Goal: Task Accomplishment & Management: Use online tool/utility

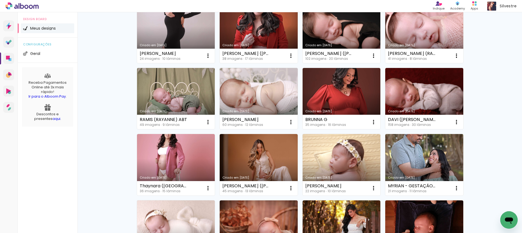
scroll to position [136, 0]
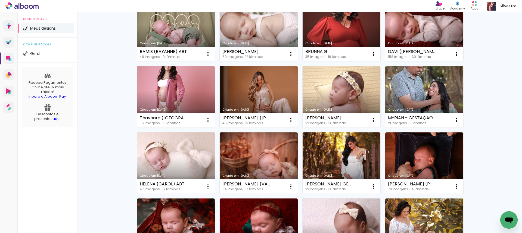
click at [496, 144] on div "Meus designs Crie e gerencie seus designs de álbum Criar um design Criado em 03…" at bounding box center [300, 165] width 445 height 578
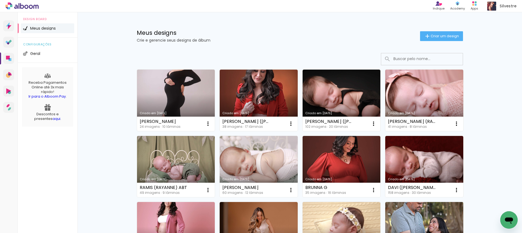
click at [286, 23] on div "Meus designs Crie e gerencie seus designs de álbum Criar um design" at bounding box center [300, 29] width 354 height 35
click at [291, 21] on div "Meus designs Crie e gerencie seus designs de álbum Criar um design" at bounding box center [300, 29] width 354 height 35
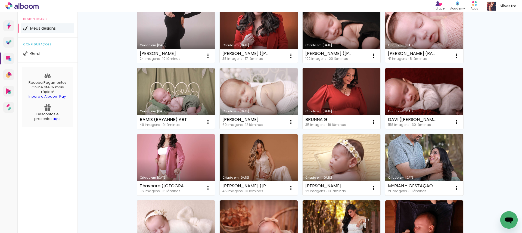
click at [431, 154] on link "Criado em [DATE]" at bounding box center [424, 164] width 78 height 61
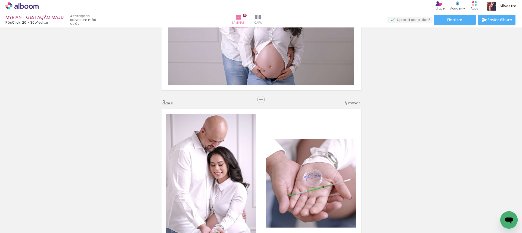
scroll to position [340, 0]
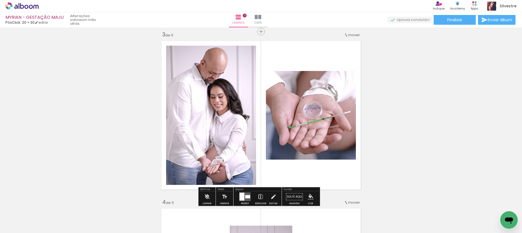
click at [260, 196] on iron-icon at bounding box center [261, 197] width 6 height 11
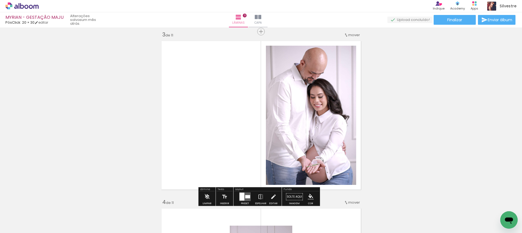
click at [261, 201] on quentale-thumb at bounding box center [267, 214] width 30 height 31
click at [260, 197] on iron-icon at bounding box center [261, 197] width 6 height 11
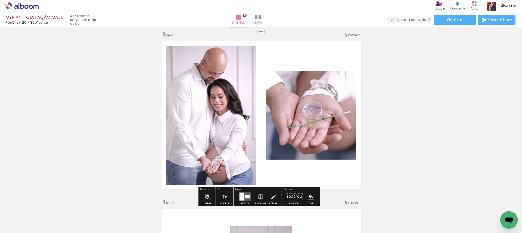
click at [245, 198] on div at bounding box center [247, 196] width 5 height 3
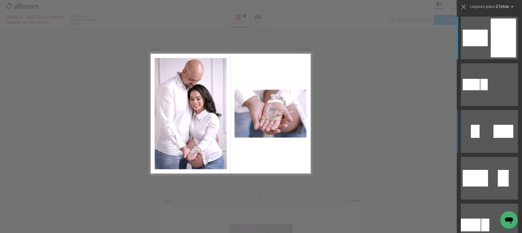
scroll to position [342, 0]
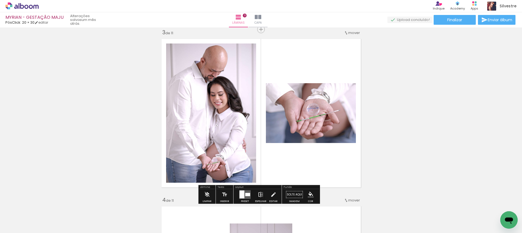
click at [260, 195] on iron-icon at bounding box center [261, 194] width 6 height 11
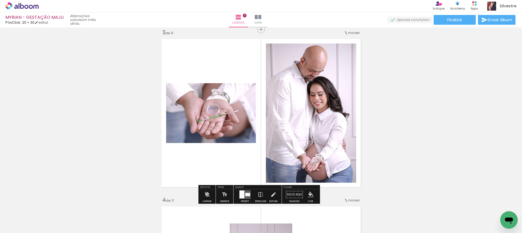
click at [199, 121] on quentale-photo at bounding box center [211, 113] width 90 height 60
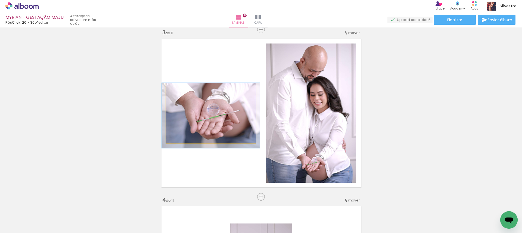
click at [199, 121] on quentale-photo at bounding box center [211, 113] width 90 height 60
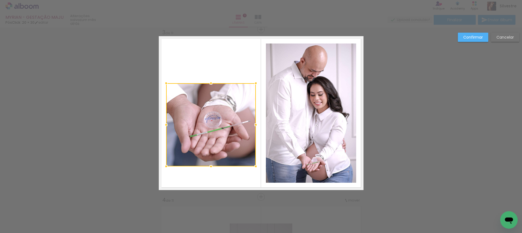
drag, startPoint x: 208, startPoint y: 143, endPoint x: 206, endPoint y: 166, distance: 23.5
click at [206, 166] on div at bounding box center [211, 166] width 11 height 11
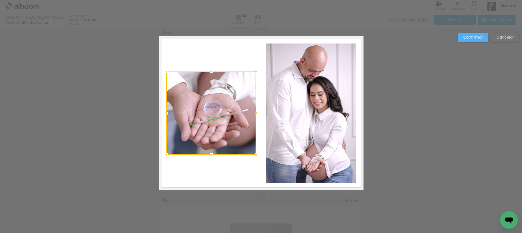
drag, startPoint x: 219, startPoint y: 129, endPoint x: 222, endPoint y: 119, distance: 10.2
click at [222, 119] on div at bounding box center [211, 113] width 90 height 83
click at [305, 97] on quentale-photo at bounding box center [311, 113] width 90 height 139
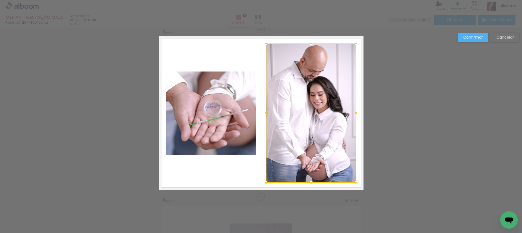
click at [305, 97] on div at bounding box center [311, 113] width 90 height 139
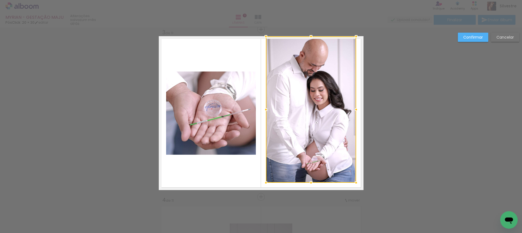
drag, startPoint x: 309, startPoint y: 45, endPoint x: 314, endPoint y: 30, distance: 15.6
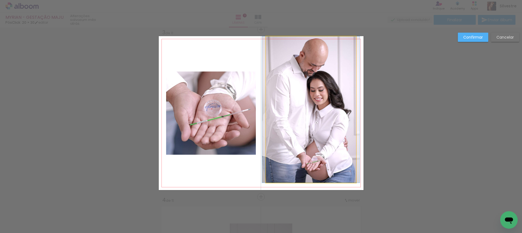
click at [353, 112] on quentale-photo at bounding box center [311, 109] width 90 height 146
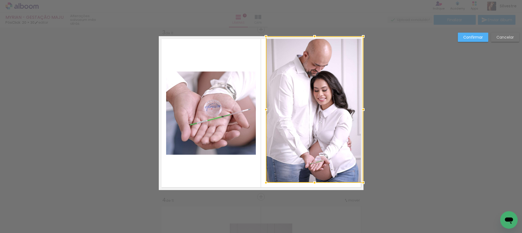
drag, startPoint x: 354, startPoint y: 110, endPoint x: 373, endPoint y: 107, distance: 19.5
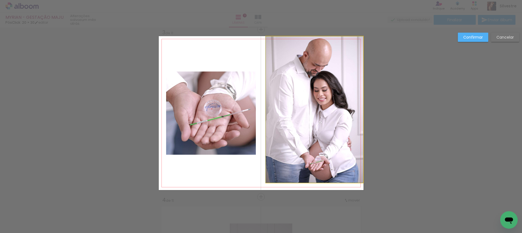
click at [278, 119] on quentale-photo at bounding box center [314, 109] width 97 height 146
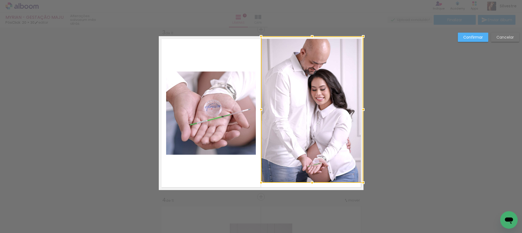
drag, startPoint x: 265, startPoint y: 109, endPoint x: 248, endPoint y: 110, distance: 17.2
click at [248, 110] on album-spread "3 de 11" at bounding box center [261, 113] width 205 height 154
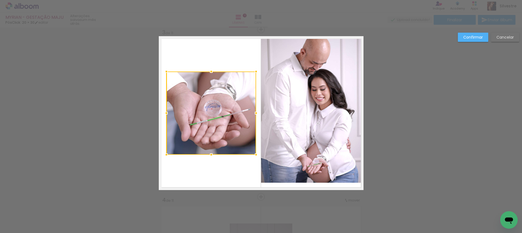
click at [301, 179] on quentale-photo at bounding box center [312, 109] width 102 height 146
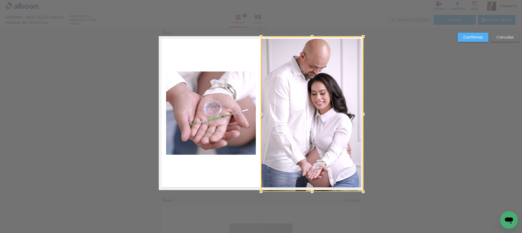
drag, startPoint x: 309, startPoint y: 181, endPoint x: 313, endPoint y: 199, distance: 18.6
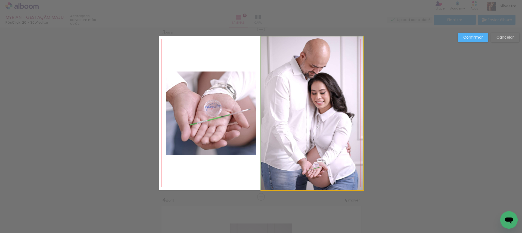
click at [319, 175] on quentale-photo at bounding box center [312, 113] width 102 height 154
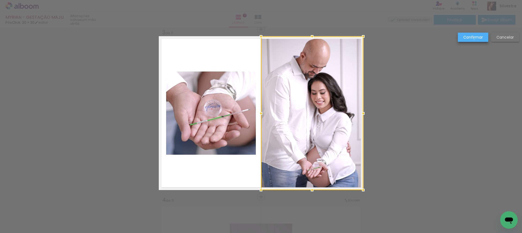
click at [0, 0] on slot "Confirmar" at bounding box center [0, 0] width 0 height 0
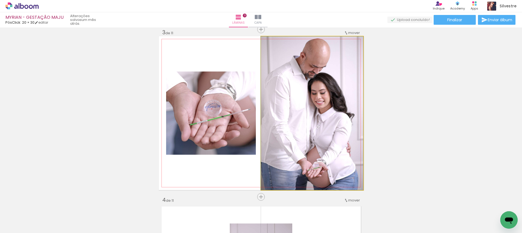
click at [325, 80] on quentale-photo at bounding box center [312, 113] width 102 height 154
drag, startPoint x: 322, startPoint y: 84, endPoint x: 325, endPoint y: 91, distance: 7.5
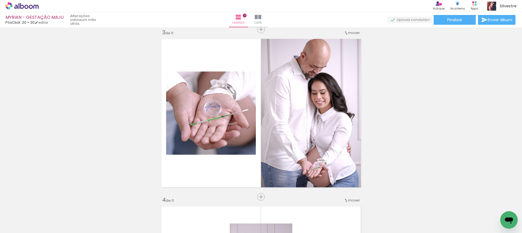
click at [462, 21] on paper-button "Finalizar" at bounding box center [455, 20] width 42 height 10
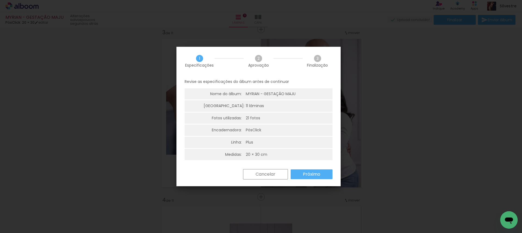
click at [0, 0] on slot "Próximo" at bounding box center [0, 0] width 0 height 0
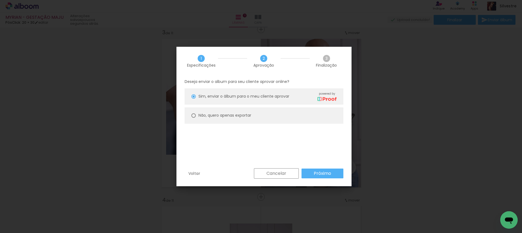
click at [0, 0] on slot "Não, quero apenas exportar" at bounding box center [0, 0] width 0 height 0
type paper-radio-button "on"
click at [0, 0] on slot "Próximo" at bounding box center [0, 0] width 0 height 0
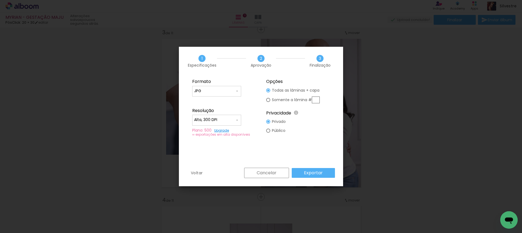
click at [0, 0] on slot "Cancelar" at bounding box center [0, 0] width 0 height 0
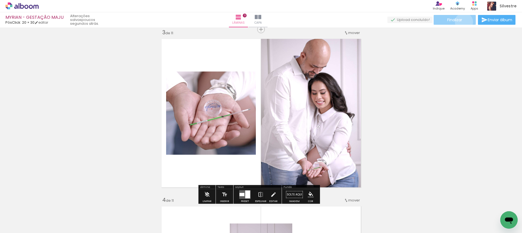
click at [462, 22] on paper-button "Finalizar" at bounding box center [455, 20] width 42 height 10
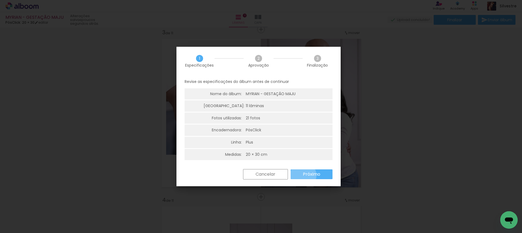
click at [0, 0] on slot "Próximo" at bounding box center [0, 0] width 0 height 0
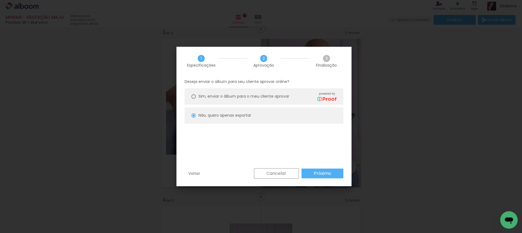
click at [332, 178] on paper-button "Próximo" at bounding box center [323, 174] width 42 height 10
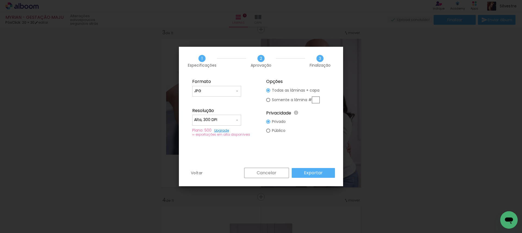
type input "Alta, 300 DPI"
click at [317, 100] on input "text" at bounding box center [316, 100] width 8 height 7
type paper-radio-button "on"
type input "3"
click at [0, 0] on slot "Exportar" at bounding box center [0, 0] width 0 height 0
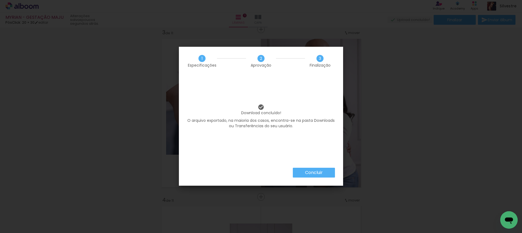
click at [0, 0] on slot "Concluir" at bounding box center [0, 0] width 0 height 0
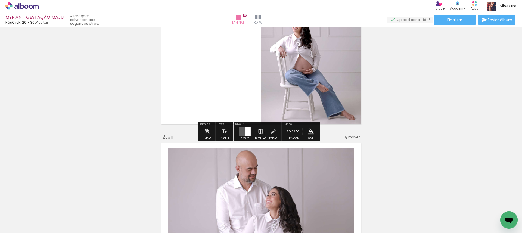
click at [16, 7] on icon at bounding box center [21, 5] width 33 height 7
